Goal: Task Accomplishment & Management: Use online tool/utility

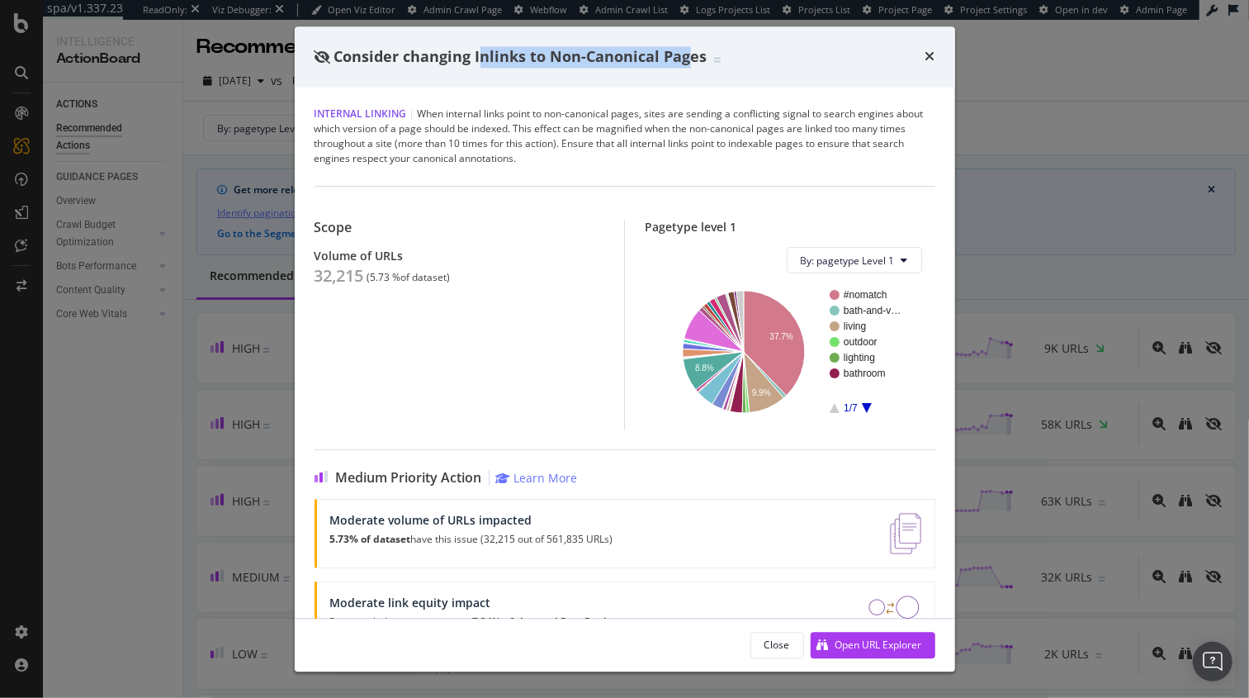
drag, startPoint x: 494, startPoint y: 58, endPoint x: 717, endPoint y: 53, distance: 223.8
click at [688, 55] on span "Consider changing Inlinks to Non-Canonical Pages" at bounding box center [520, 56] width 373 height 20
click at [743, 53] on div "Consider changing Inlinks to Non-Canonical Pages" at bounding box center [624, 56] width 621 height 21
